Goal: Download file/media

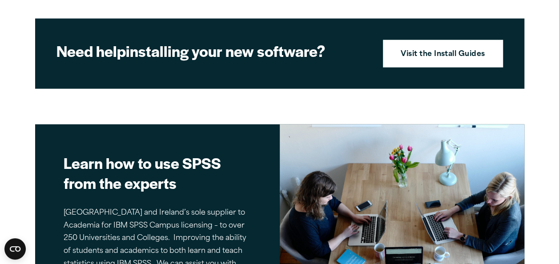
scroll to position [999, 0]
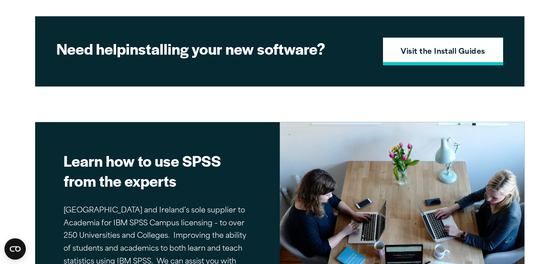
click at [449, 50] on strong "Visit the Install Guides" at bounding box center [442, 53] width 84 height 12
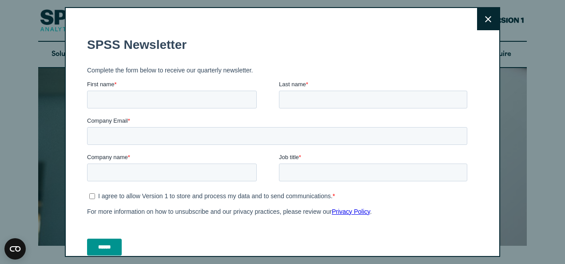
click at [481, 11] on button "Close" at bounding box center [488, 19] width 22 height 22
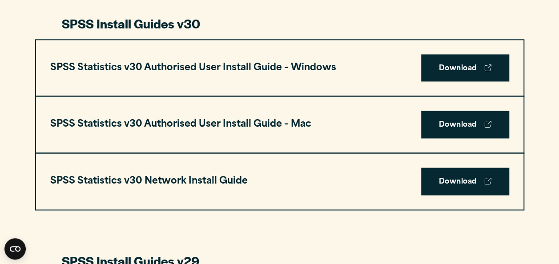
scroll to position [654, 0]
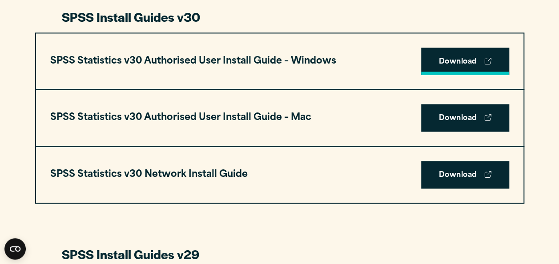
click at [445, 55] on link "Download" at bounding box center [465, 62] width 88 height 28
